Goal: Find specific page/section: Find specific page/section

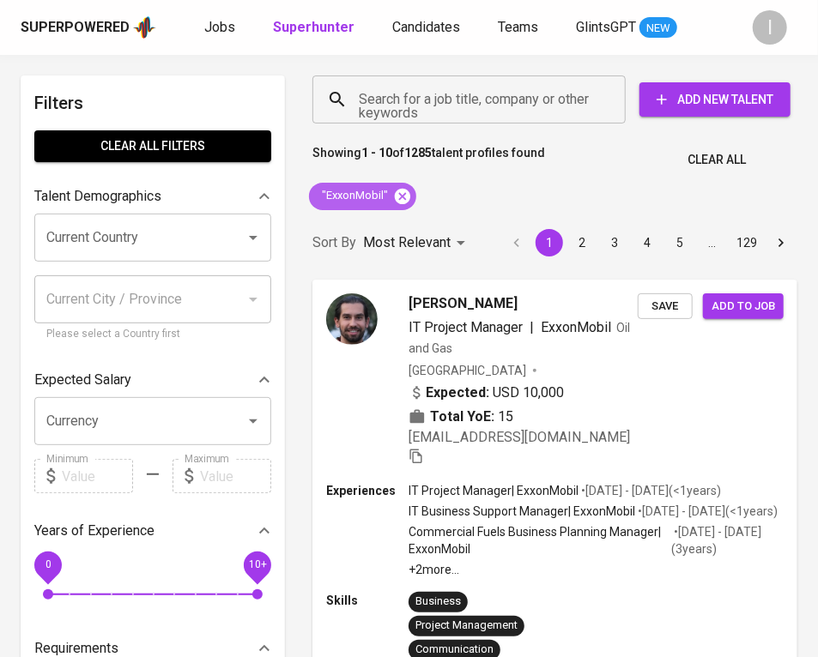
click at [404, 192] on icon at bounding box center [402, 196] width 19 height 19
click at [472, 113] on input "Search for a job title, company or other keywords" at bounding box center [473, 99] width 238 height 33
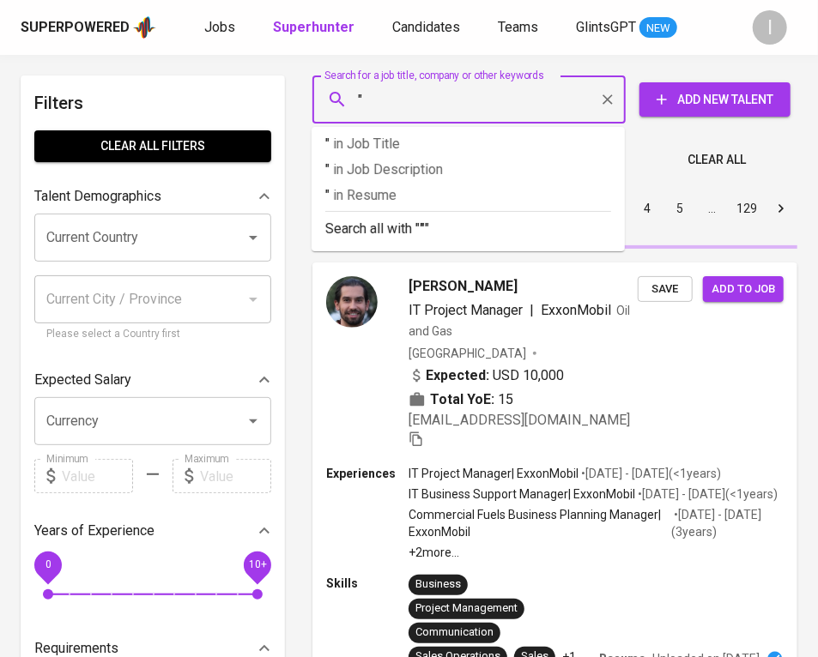
paste input "Sumber Cipta Multinaga"
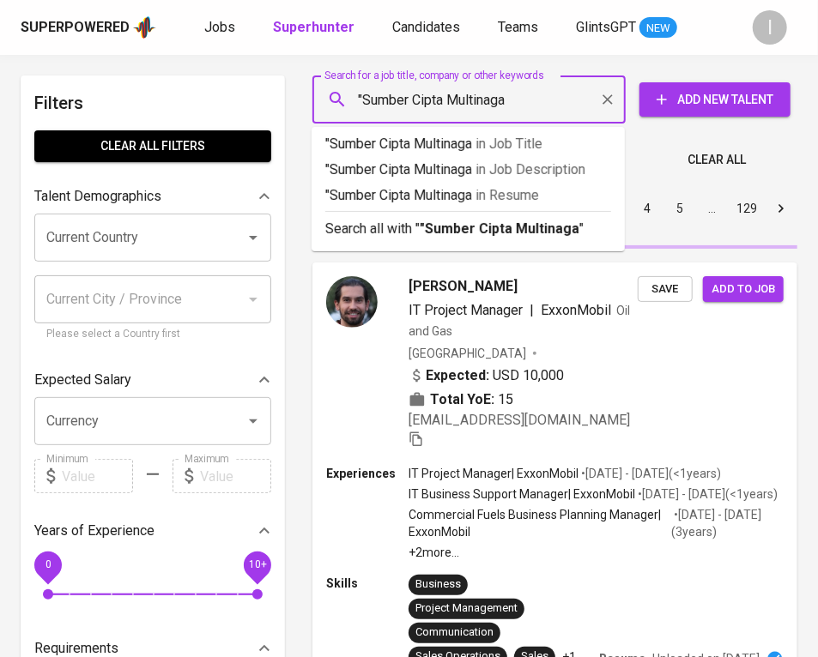
type input ""Sumber Cipta Multinaga""
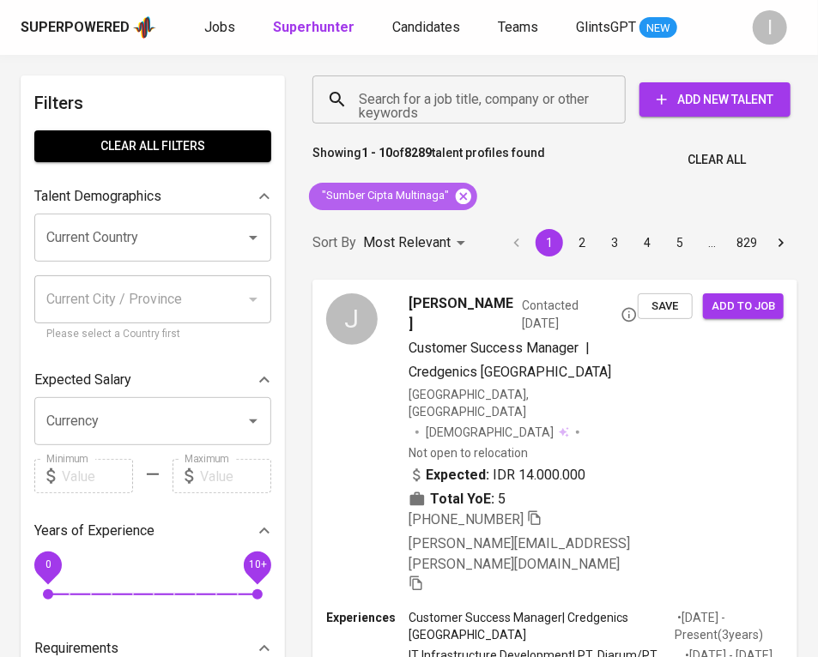
click at [462, 197] on icon at bounding box center [463, 195] width 15 height 15
click at [524, 100] on input "Search for a job title, company or other keywords" at bounding box center [473, 99] width 238 height 33
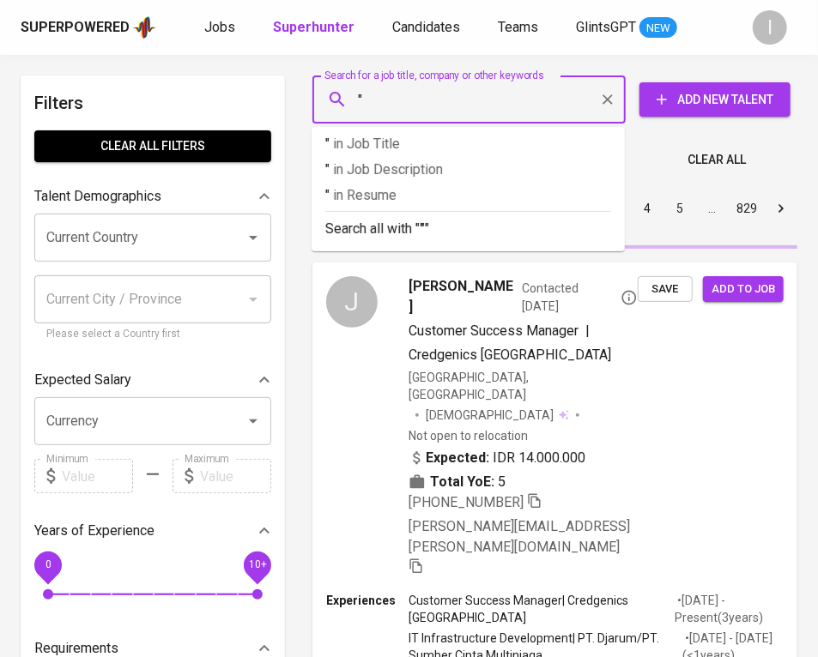
paste input "SoftAge"
type input ""SoftAge""
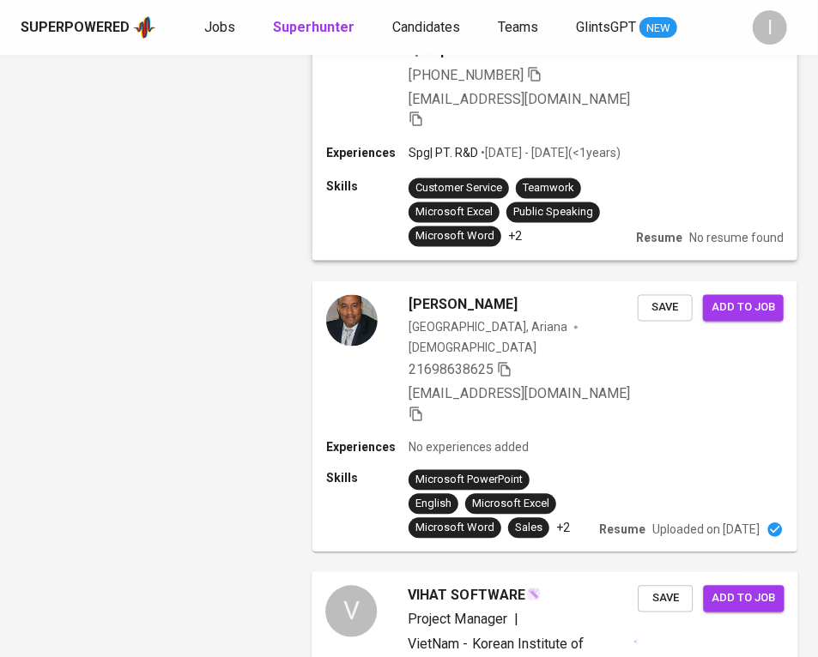
scroll to position [3851, 0]
